Goal: Task Accomplishment & Management: Complete application form

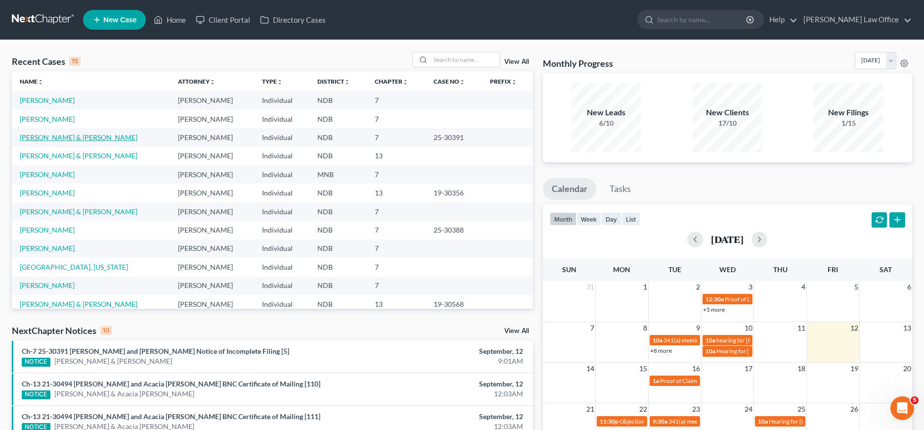
click at [36, 139] on link "[PERSON_NAME] & [PERSON_NAME]" at bounding box center [79, 137] width 118 height 8
select select "0"
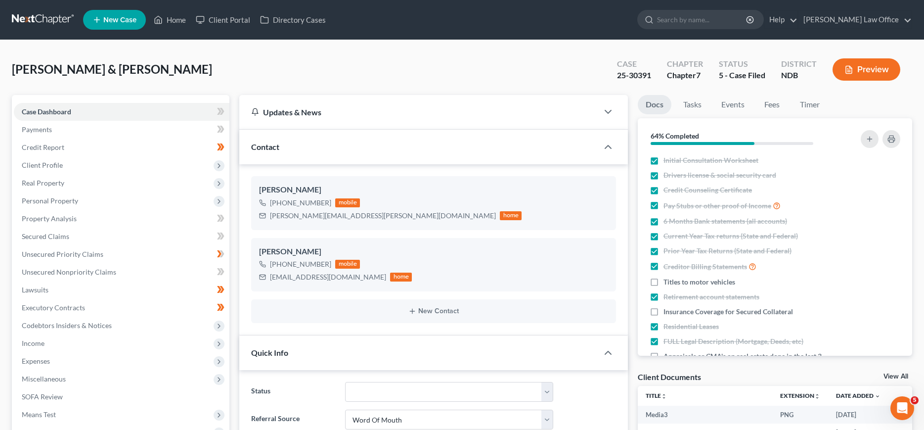
scroll to position [574, 0]
click at [47, 199] on span "Personal Property" at bounding box center [50, 200] width 56 height 8
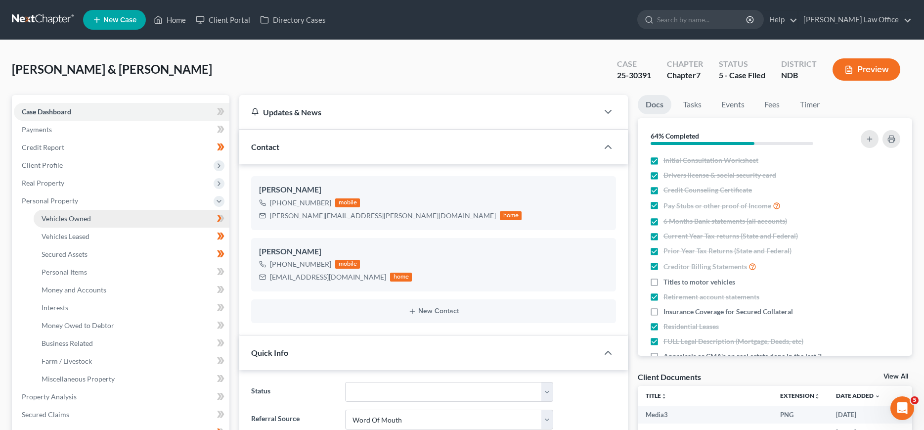
click at [48, 213] on link "Vehicles Owned" at bounding box center [132, 219] width 196 height 18
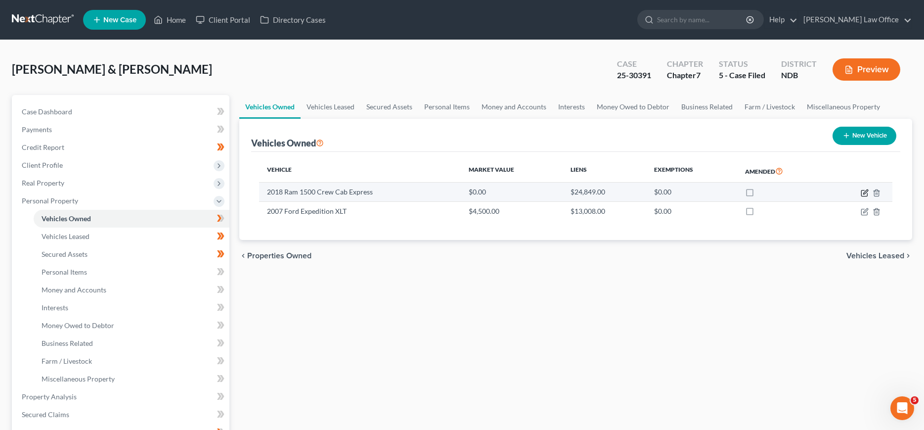
click at [865, 190] on icon "button" at bounding box center [865, 191] width 4 height 4
select select "0"
select select "8"
select select "2"
select select "0"
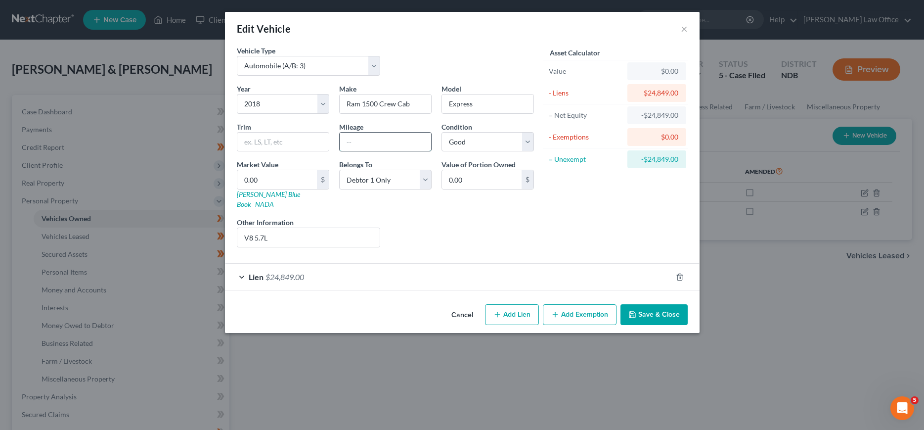
click at [366, 143] on input "text" at bounding box center [385, 141] width 91 height 19
click at [354, 142] on input "63000" at bounding box center [385, 141] width 91 height 19
type input "63,000"
click at [644, 311] on button "Save & Close" at bounding box center [653, 314] width 67 height 21
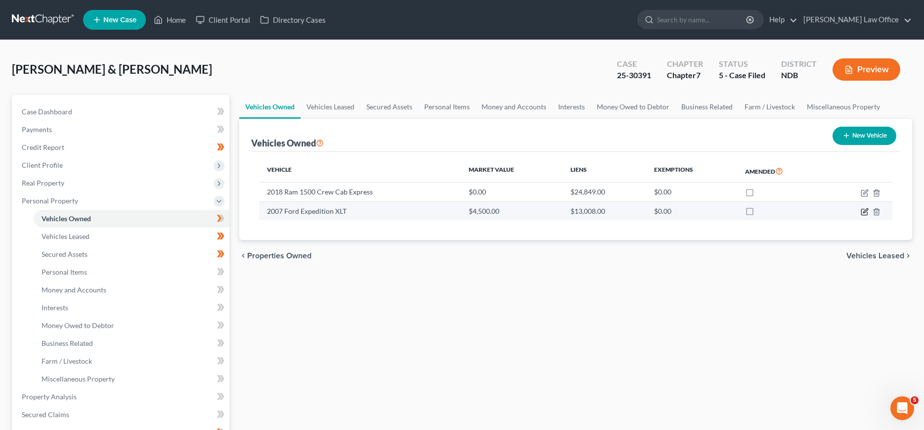
click at [861, 210] on icon "button" at bounding box center [864, 212] width 6 height 6
select select "0"
select select "19"
select select "3"
select select "2"
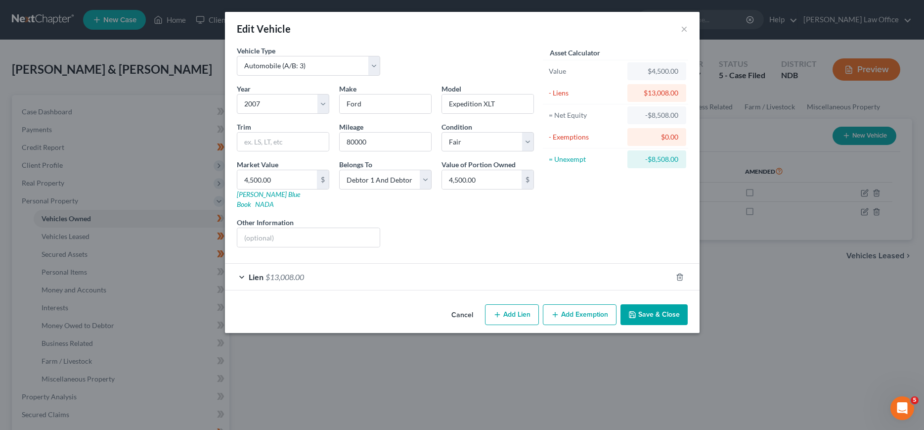
click at [657, 308] on button "Save & Close" at bounding box center [653, 314] width 67 height 21
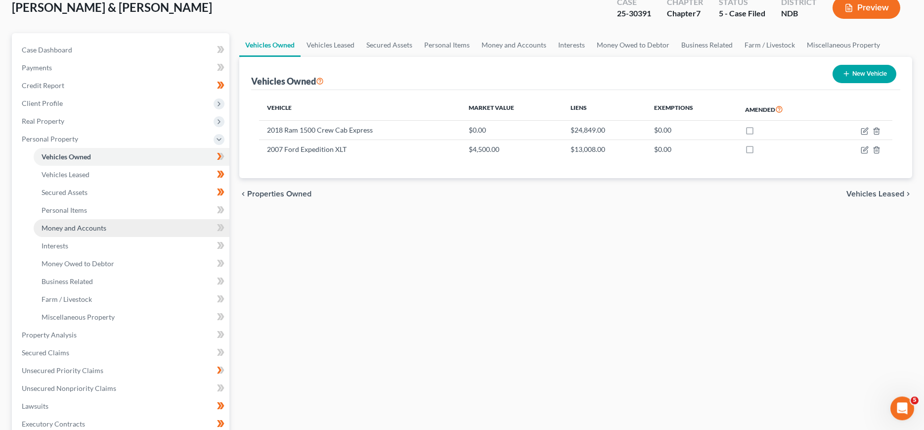
scroll to position [101, 0]
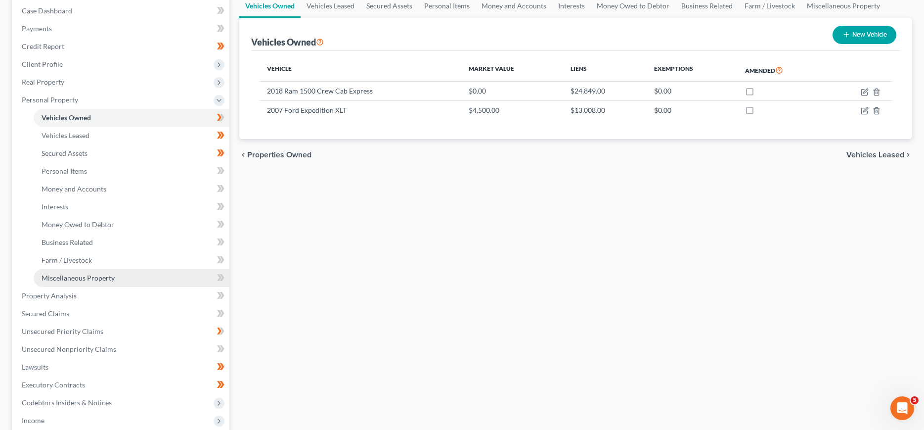
click at [77, 279] on span "Miscellaneous Property" at bounding box center [78, 277] width 73 height 8
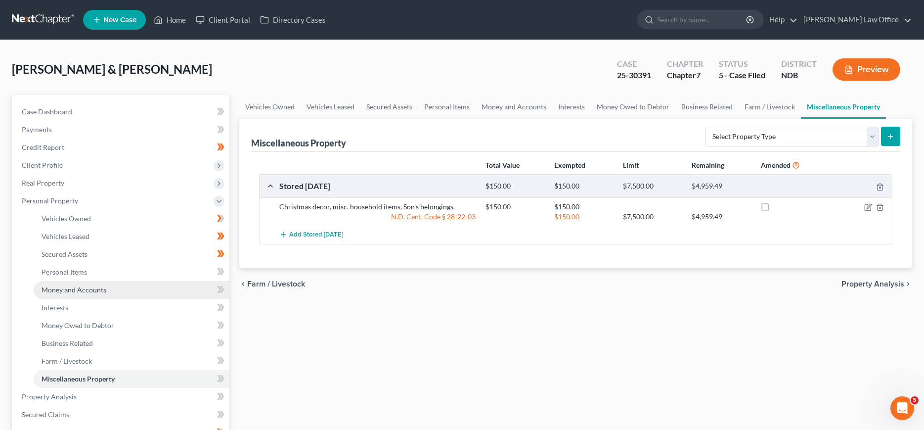
scroll to position [151, 0]
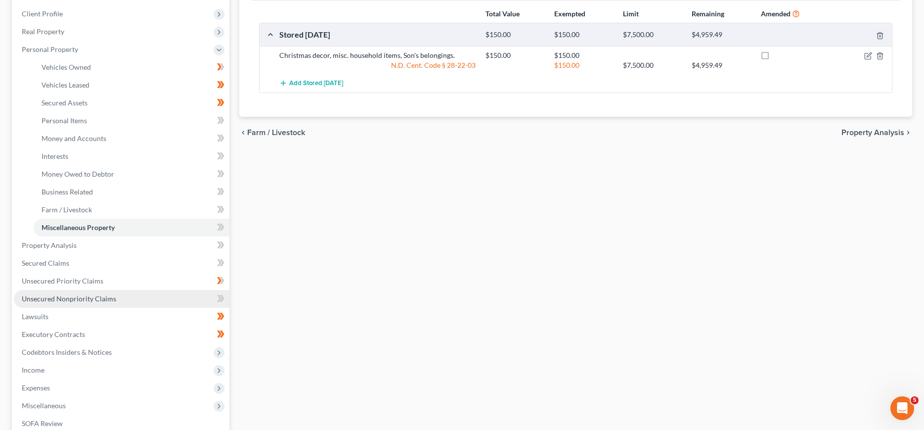
click at [81, 293] on link "Unsecured Nonpriority Claims" at bounding box center [121, 299] width 215 height 18
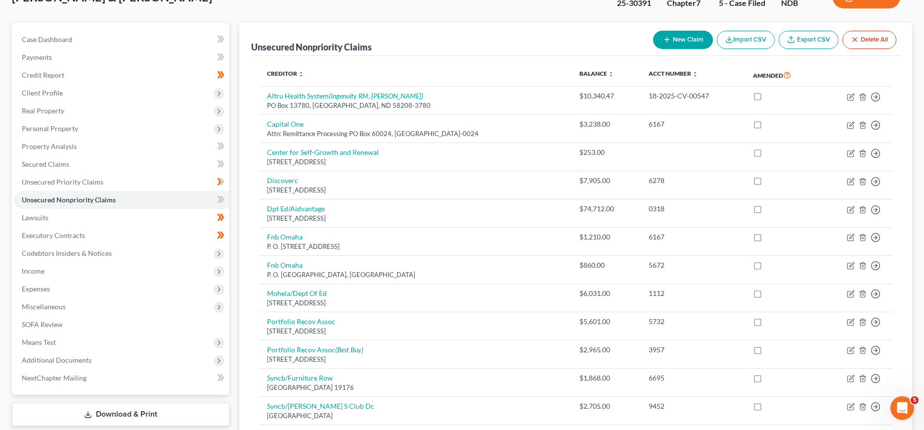
scroll to position [57, 0]
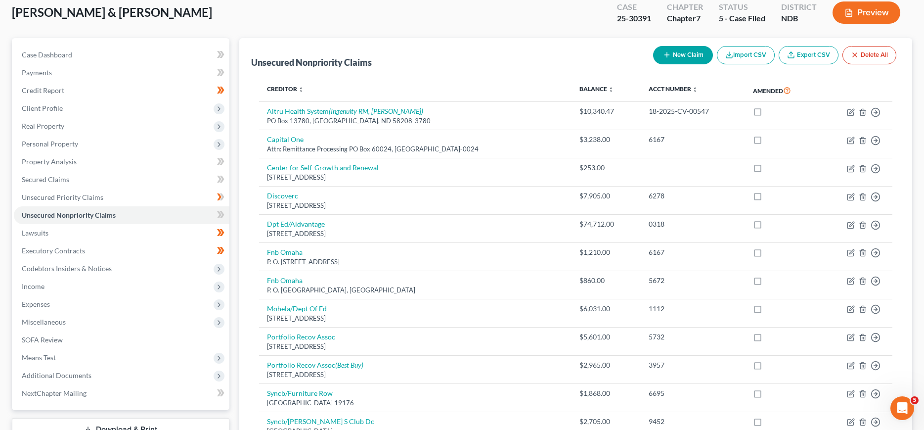
click at [689, 56] on button "New Claim" at bounding box center [683, 55] width 60 height 18
select select "2"
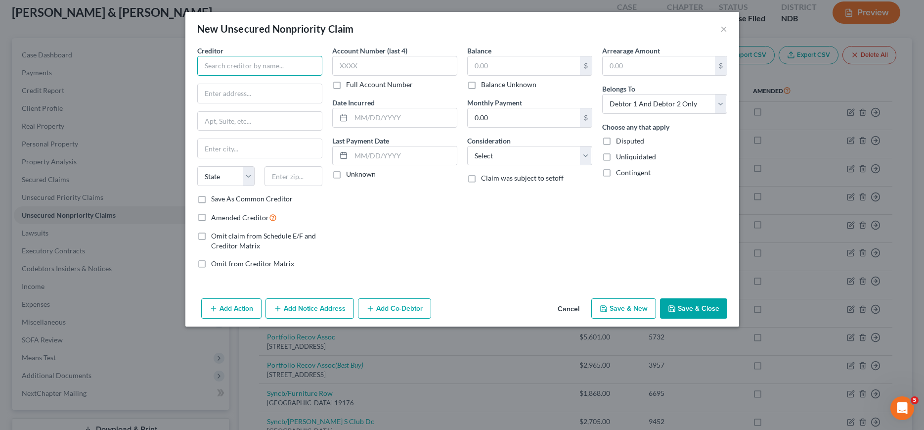
click at [282, 68] on input "text" at bounding box center [259, 66] width 125 height 20
click at [267, 69] on input "text" at bounding box center [259, 66] width 125 height 20
type input "Mostad Insurance Services"
type input "824 3rd St"
type input "PO Box 228"
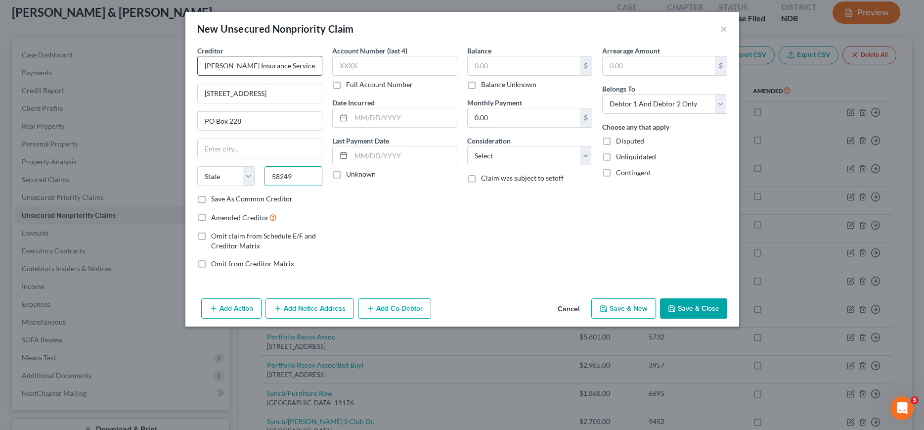
type input "58249"
type input "Langdon"
select select "29"
click at [211, 199] on label "Save As Common Creditor" at bounding box center [252, 199] width 82 height 10
click at [215, 199] on input "Save As Common Creditor" at bounding box center [218, 197] width 6 height 6
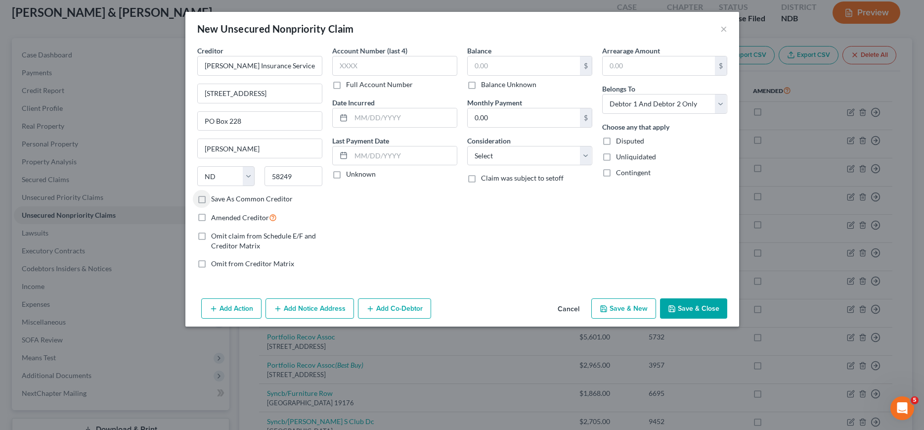
checkbox input "true"
click at [520, 61] on input "text" at bounding box center [524, 65] width 112 height 19
type input "610.72"
click at [467, 146] on select "Select Cable / Satellite Services Collection Agency Credit Card Debt Debt Couns…" at bounding box center [529, 156] width 125 height 20
select select "14"
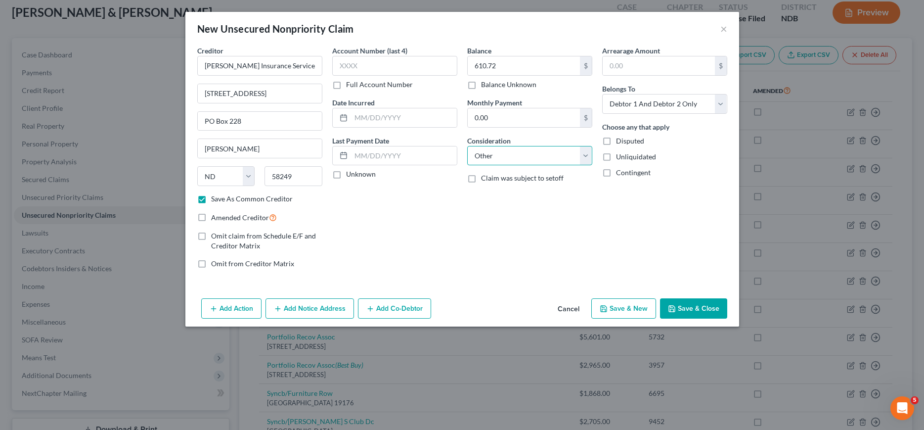
click option "Other" at bounding box center [0, 0] width 0 height 0
click at [508, 192] on input "text" at bounding box center [530, 193] width 124 height 19
type input "Cancelled Insurance"
click at [688, 305] on button "Save & Close" at bounding box center [693, 308] width 67 height 21
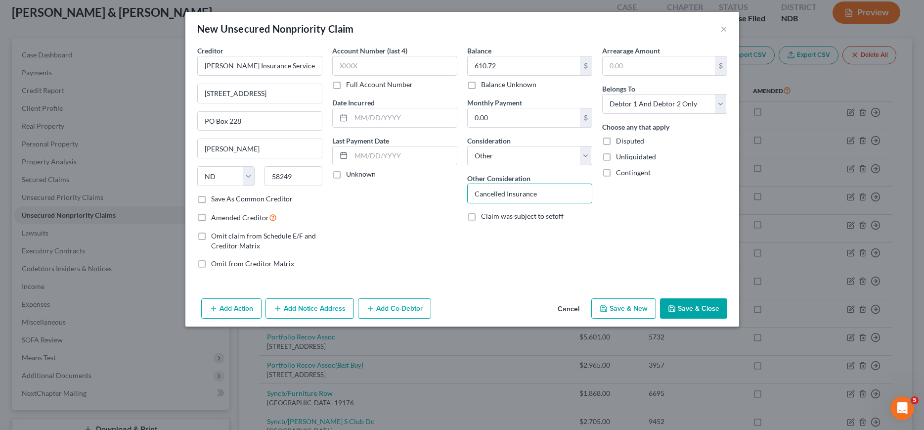
checkbox input "false"
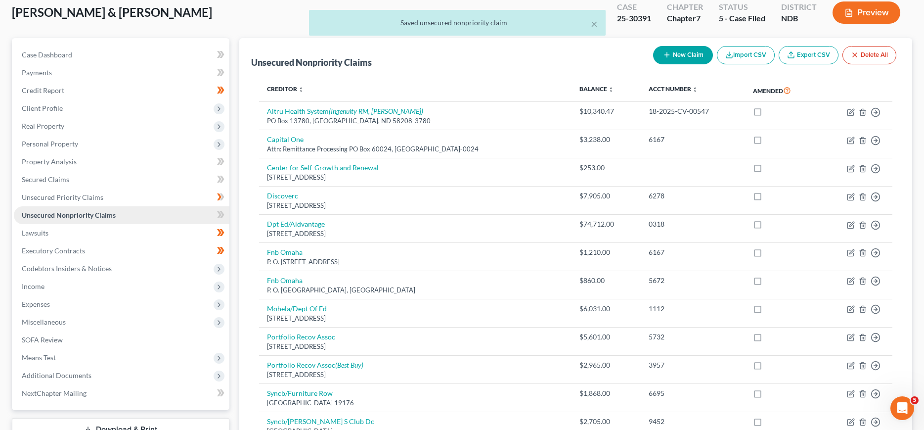
click at [45, 215] on span "Unsecured Nonpriority Claims" at bounding box center [69, 215] width 94 height 8
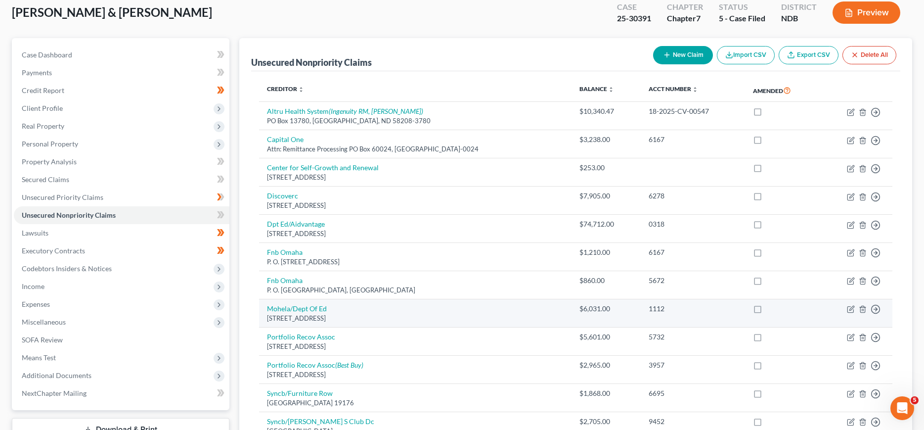
click at [334, 327] on td "Mohela/Dept Of Ed 633 Spirit Drive, Chesterfield, MO 63005" at bounding box center [415, 313] width 312 height 28
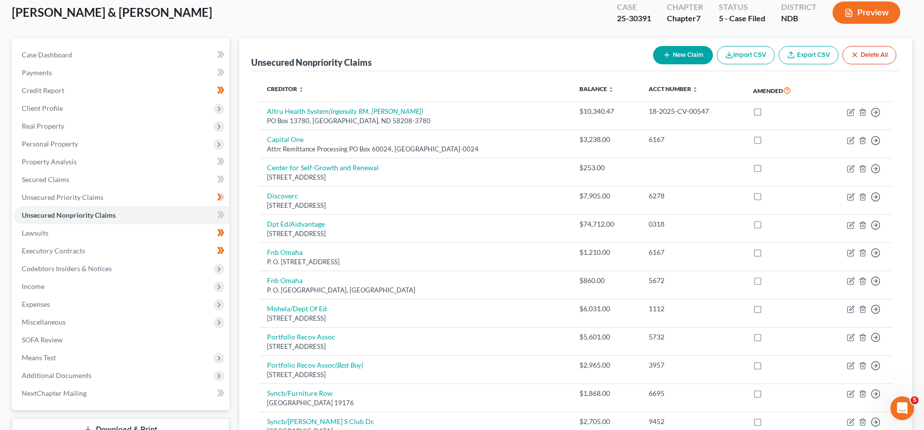
click at [6, 203] on div "Mayfield, Timothy & Teresa Upgraded Case 25-30391 Chapter Chapter 7 Status 5 - …" at bounding box center [462, 312] width 924 height 658
click at [38, 57] on span "Case Dashboard" at bounding box center [47, 54] width 50 height 8
select select "0"
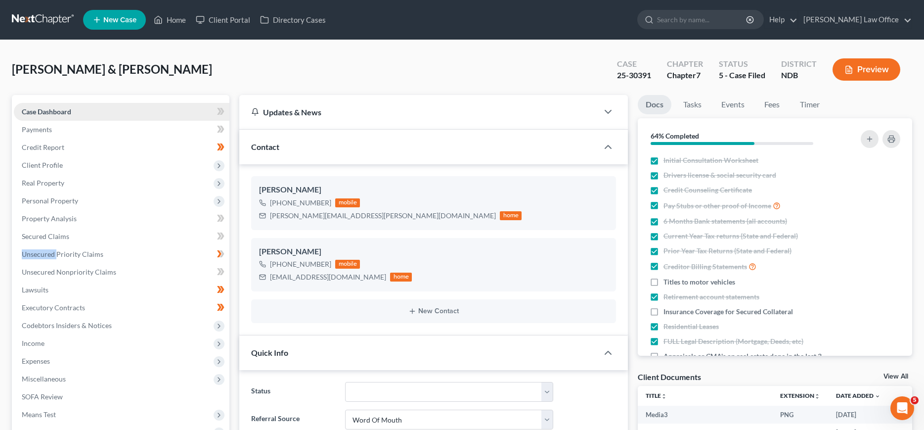
scroll to position [574, 0]
click at [42, 106] on link "Case Dashboard" at bounding box center [121, 112] width 215 height 18
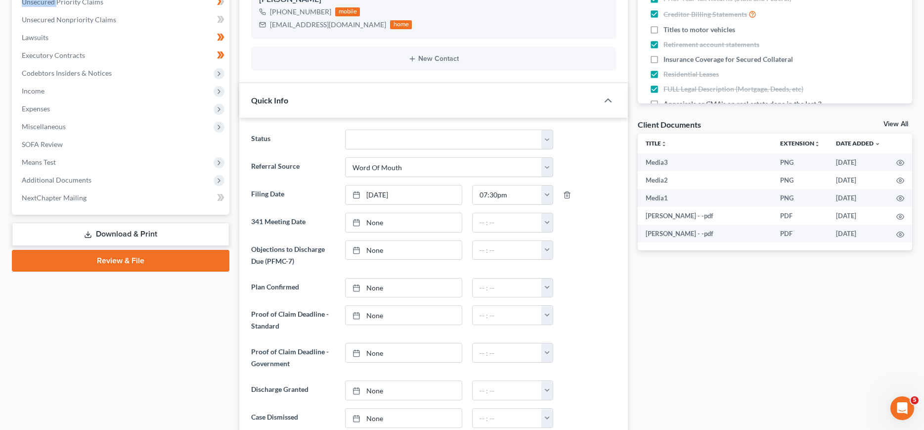
scroll to position [0, 0]
